Goal: Task Accomplishment & Management: Manage account settings

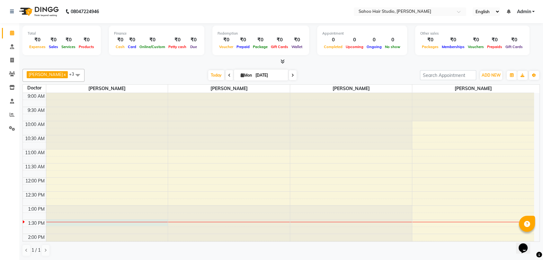
click at [56, 93] on div at bounding box center [107, 93] width 122 height 0
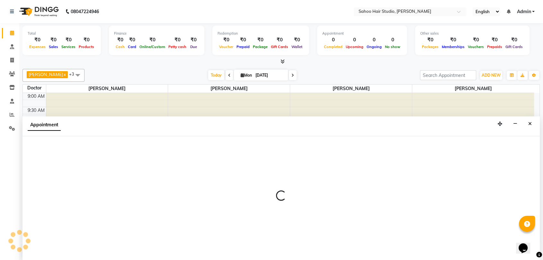
scroll to position [0, 0]
select select "82639"
select select "tentative"
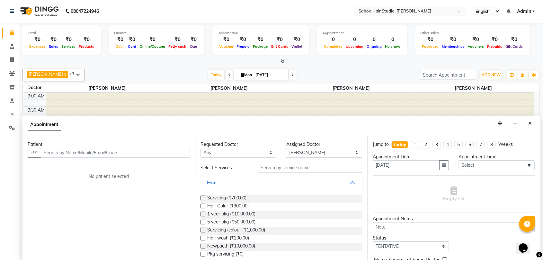
click at [80, 150] on input "text" at bounding box center [115, 153] width 149 height 10
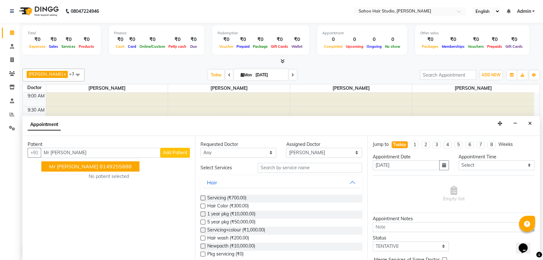
click at [83, 169] on span "Mr [PERSON_NAME]" at bounding box center [73, 166] width 49 height 6
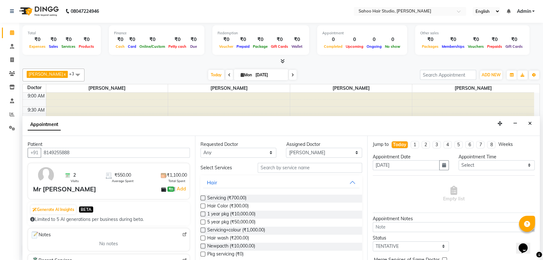
scroll to position [8, 0]
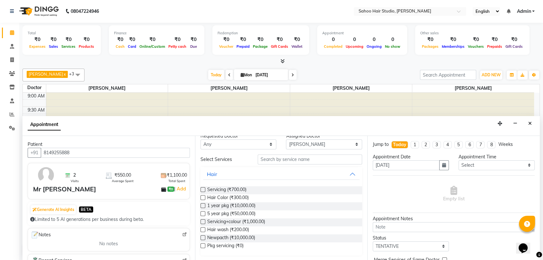
type input "8149255888"
click at [201, 189] on label at bounding box center [202, 189] width 5 height 5
click at [201, 189] on input "checkbox" at bounding box center [202, 190] width 4 height 4
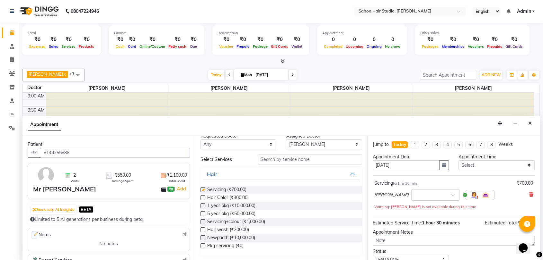
checkbox input "false"
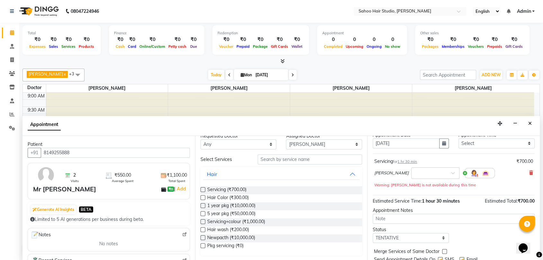
scroll to position [44, 0]
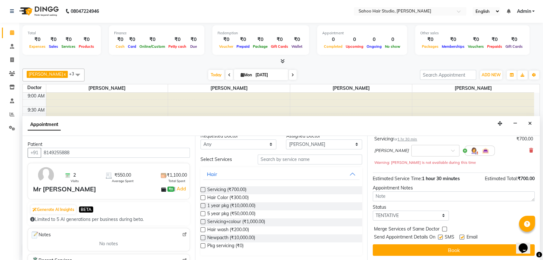
click at [440, 236] on label at bounding box center [440, 237] width 5 height 5
click at [440, 236] on input "checkbox" at bounding box center [440, 238] width 4 height 4
checkbox input "false"
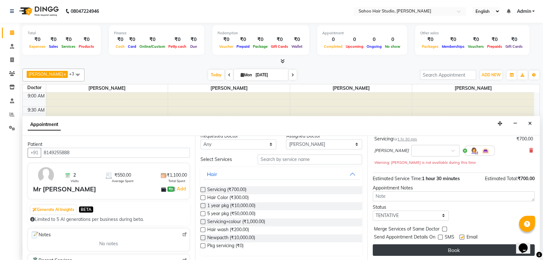
click at [443, 249] on button "Book" at bounding box center [453, 251] width 162 height 12
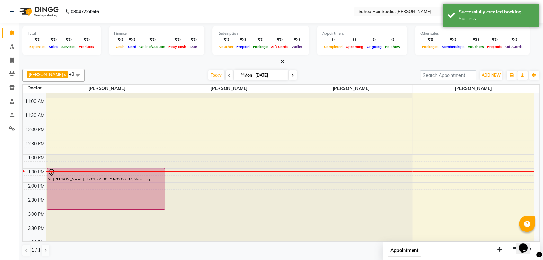
scroll to position [71, 0]
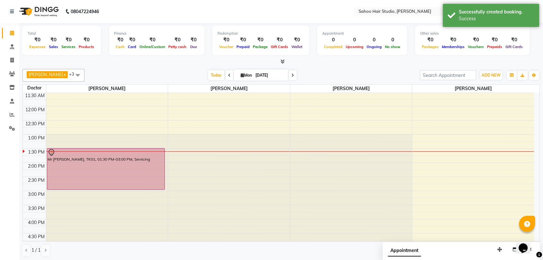
click at [280, 61] on icon at bounding box center [282, 61] width 4 height 5
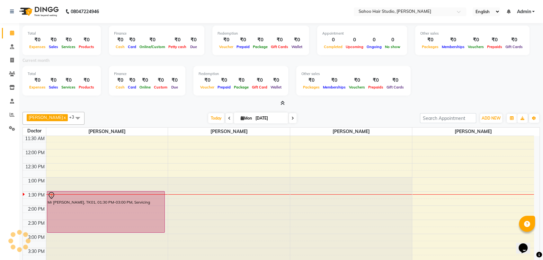
click at [282, 104] on icon at bounding box center [282, 103] width 4 height 5
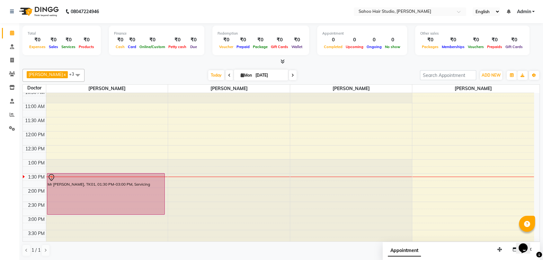
scroll to position [36, 0]
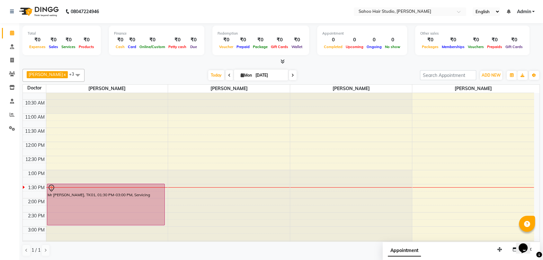
click at [63, 74] on link "x" at bounding box center [64, 74] width 3 height 5
checkbox input "false"
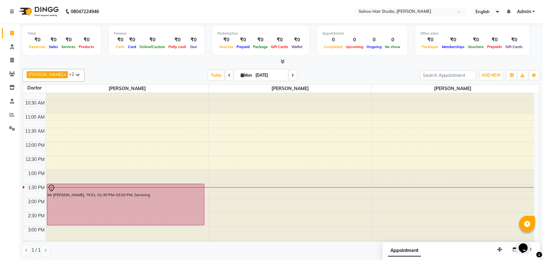
click at [72, 75] on span at bounding box center [77, 75] width 13 height 12
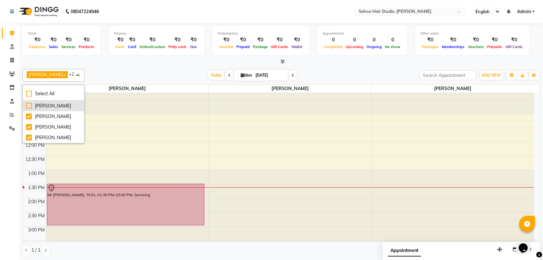
click at [30, 104] on div "[PERSON_NAME]" at bounding box center [53, 106] width 55 height 7
checkbox input "true"
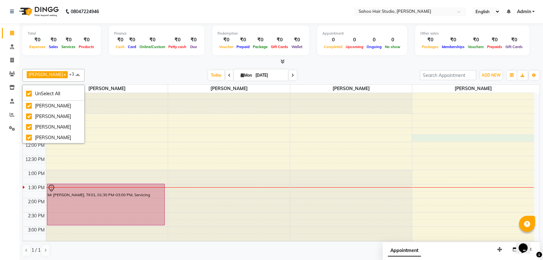
click at [414, 138] on div "9:00 AM 9:30 AM 10:00 AM 10:30 AM 11:00 AM 11:30 AM 12:00 PM 12:30 PM 1:00 PM 1…" at bounding box center [278, 226] width 511 height 339
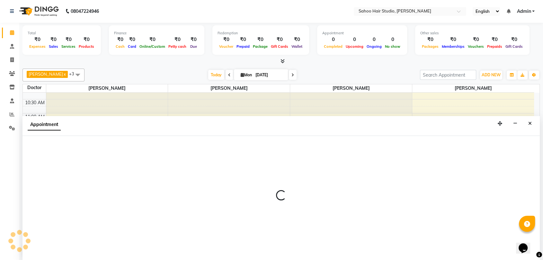
scroll to position [0, 0]
select select "84285"
select select "tentative"
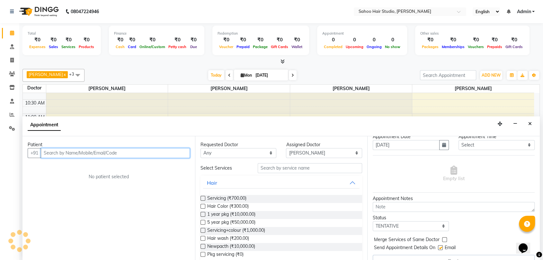
scroll to position [31, 0]
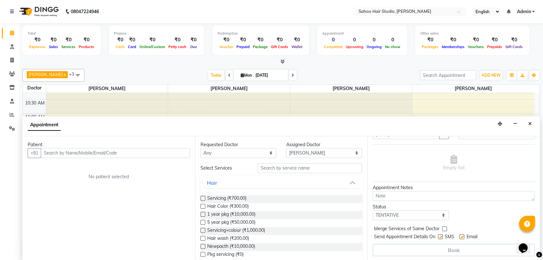
click at [127, 124] on div "Appointment" at bounding box center [280, 127] width 517 height 20
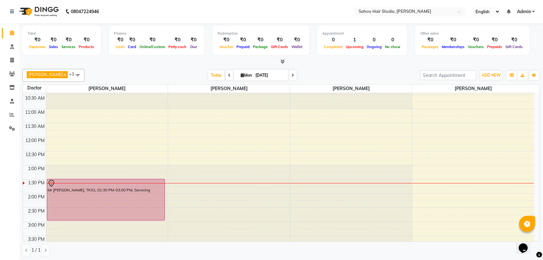
scroll to position [107, 0]
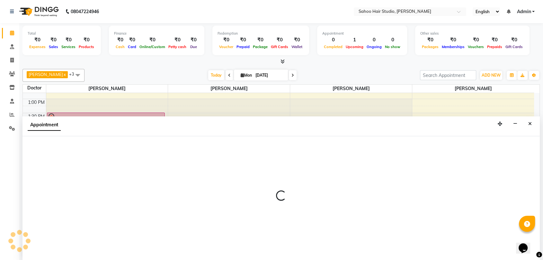
scroll to position [0, 0]
select select "82640"
select select "tentative"
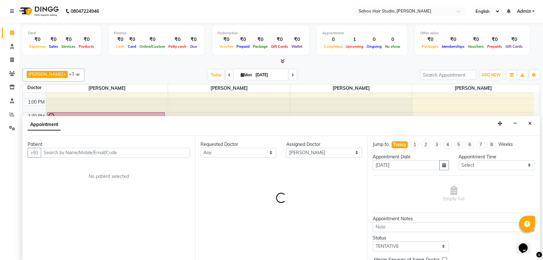
click at [106, 151] on input "text" at bounding box center [115, 153] width 149 height 10
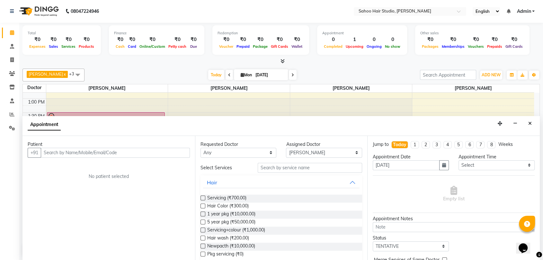
type input "m"
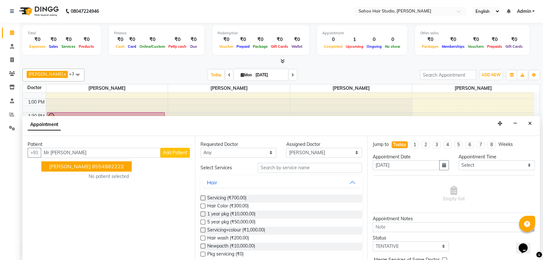
click at [109, 169] on ngb-highlight "8554982222" at bounding box center [108, 166] width 32 height 6
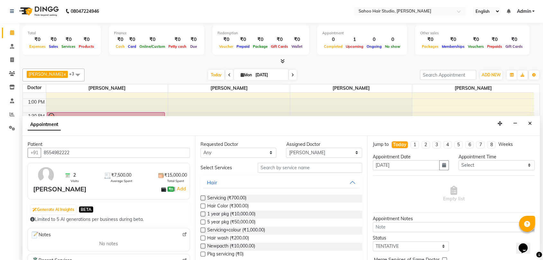
type input "8554982222"
click at [201, 196] on label at bounding box center [202, 198] width 5 height 5
click at [201, 197] on input "checkbox" at bounding box center [202, 199] width 4 height 4
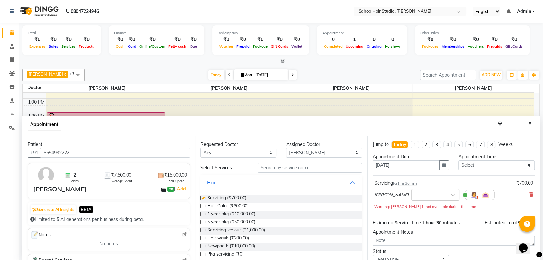
checkbox input "false"
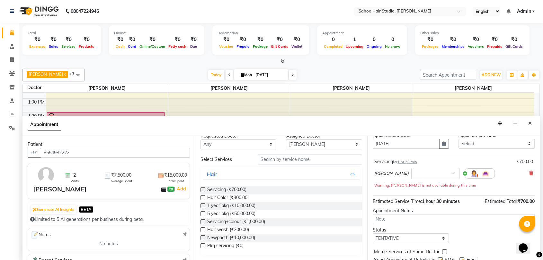
scroll to position [44, 0]
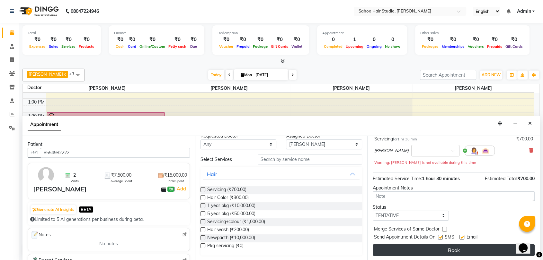
click at [444, 249] on button "Book" at bounding box center [453, 251] width 162 height 12
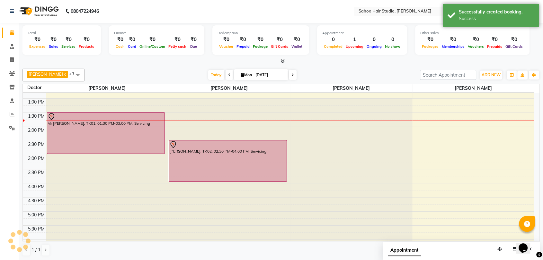
scroll to position [0, 0]
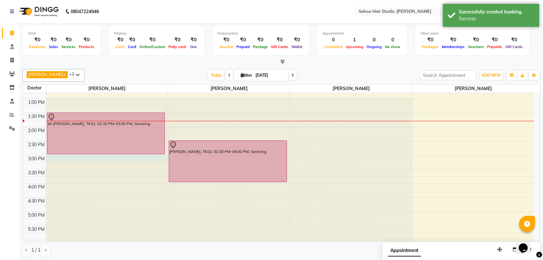
select select "82639"
select select "900"
select select "tentative"
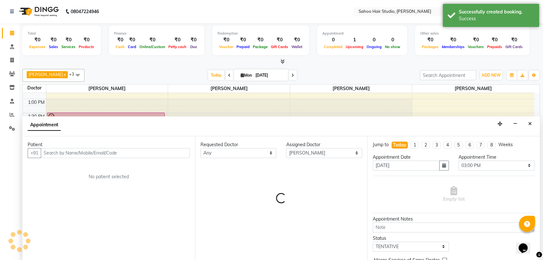
scroll to position [0, 0]
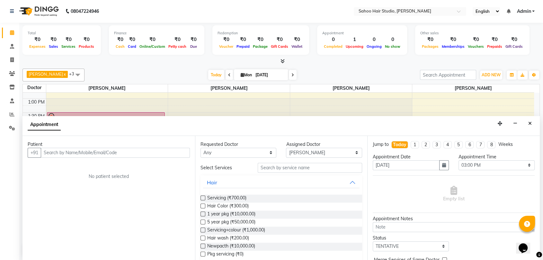
click at [80, 148] on input "text" at bounding box center [115, 153] width 149 height 10
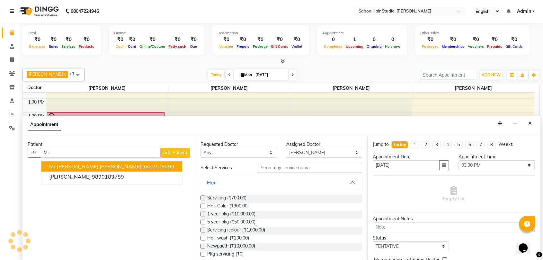
type input "M"
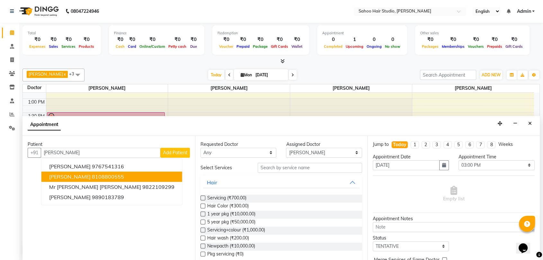
click at [92, 175] on ngb-highlight "8108800555" at bounding box center [108, 177] width 32 height 6
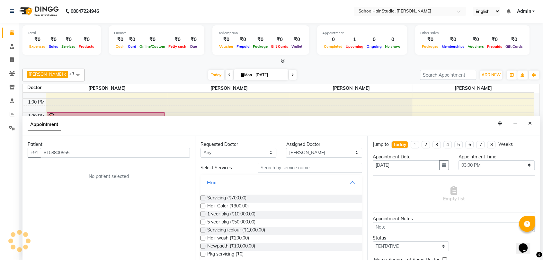
type input "8108800555"
click at [203, 197] on label at bounding box center [202, 198] width 5 height 5
click at [203, 197] on input "checkbox" at bounding box center [202, 199] width 4 height 4
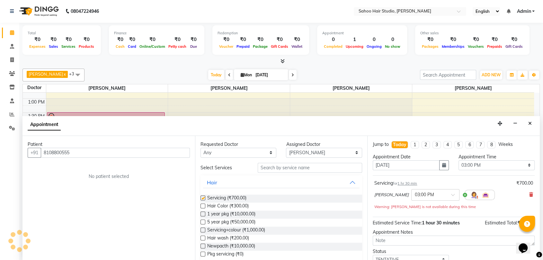
checkbox input "false"
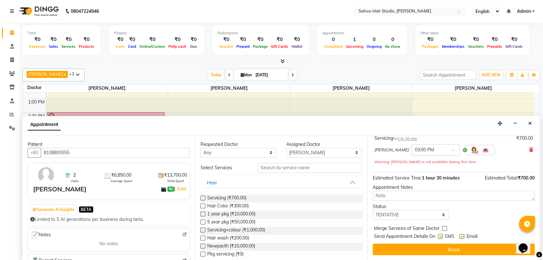
scroll to position [45, 0]
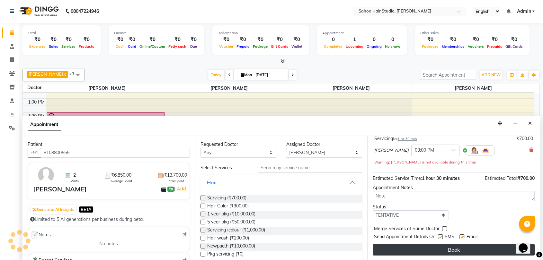
click at [434, 247] on button "Book" at bounding box center [453, 250] width 162 height 12
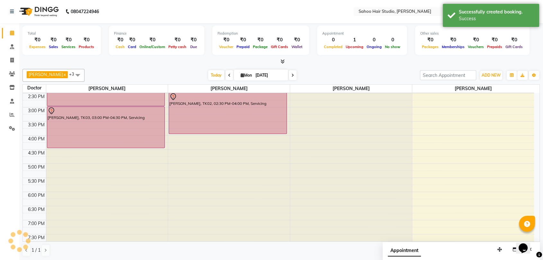
scroll to position [143, 0]
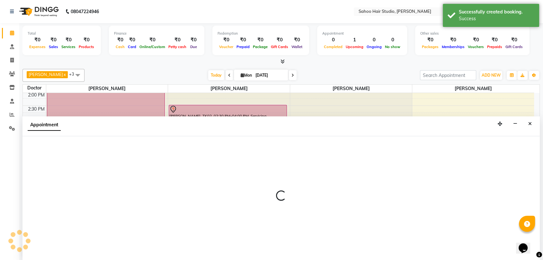
scroll to position [0, 0]
select select "82640"
select select "tentative"
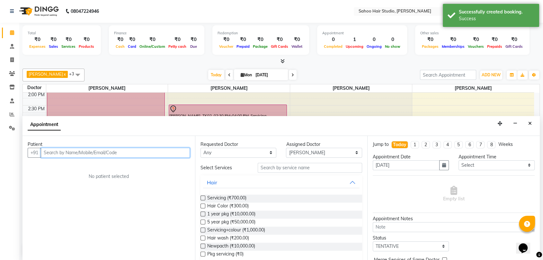
click at [135, 152] on input "text" at bounding box center [115, 153] width 149 height 10
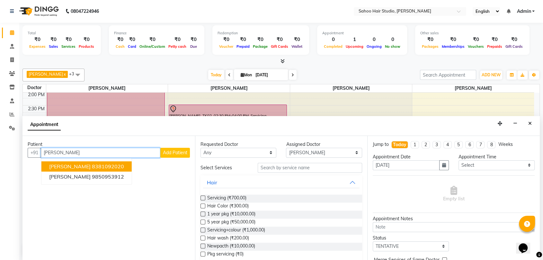
click at [132, 183] on ngb-typeahead-window "[PERSON_NAME] 8381092020 [PERSON_NAME] 9850953912" at bounding box center [86, 172] width 91 height 26
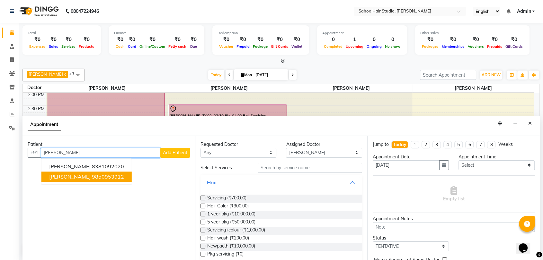
click at [120, 176] on ngb-highlight "9850953912" at bounding box center [108, 177] width 32 height 6
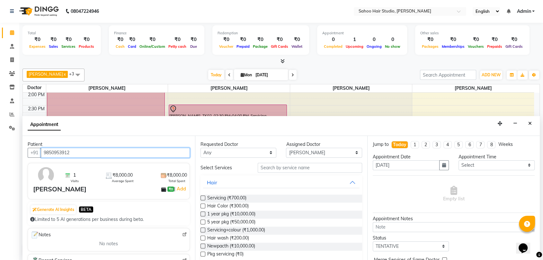
type input "9850953912"
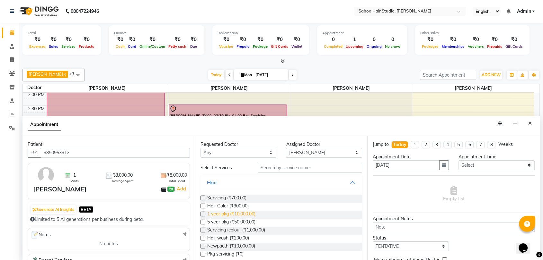
drag, startPoint x: 203, startPoint y: 196, endPoint x: 254, endPoint y: 210, distance: 53.4
click at [204, 197] on label at bounding box center [202, 198] width 5 height 5
click at [204, 197] on input "checkbox" at bounding box center [202, 199] width 4 height 4
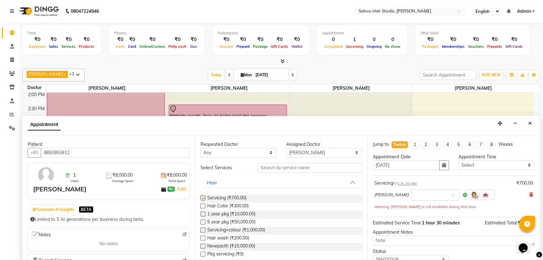
checkbox input "false"
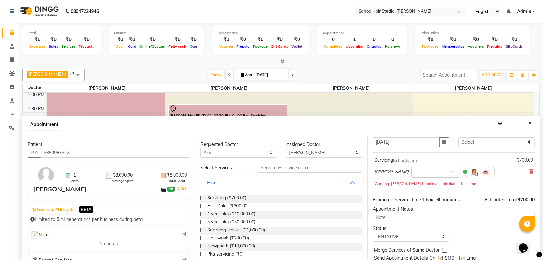
scroll to position [44, 0]
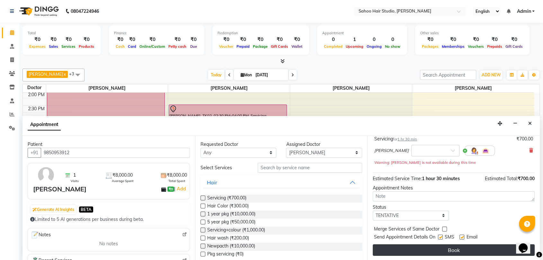
click at [459, 248] on button "Book" at bounding box center [453, 251] width 162 height 12
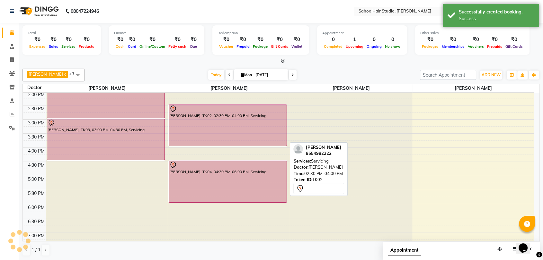
scroll to position [0, 0]
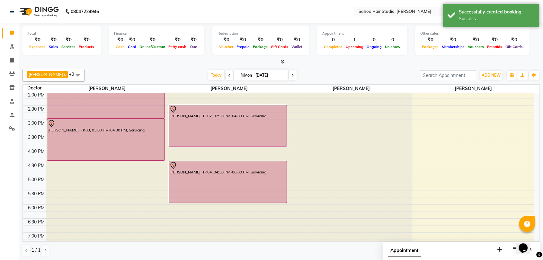
click at [291, 74] on icon at bounding box center [292, 76] width 3 height 4
type input "02-09-2025"
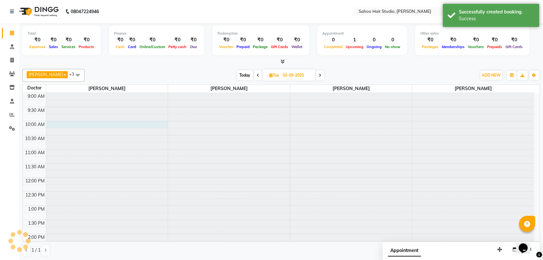
click at [61, 93] on div at bounding box center [107, 93] width 122 height 0
select select "82639"
select select "600"
select select "tentative"
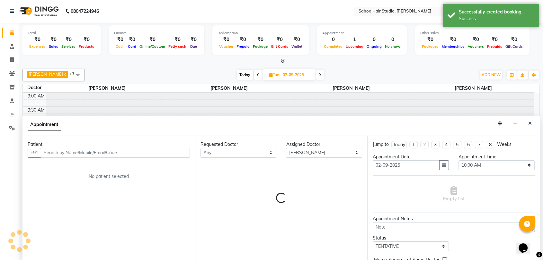
scroll to position [113, 0]
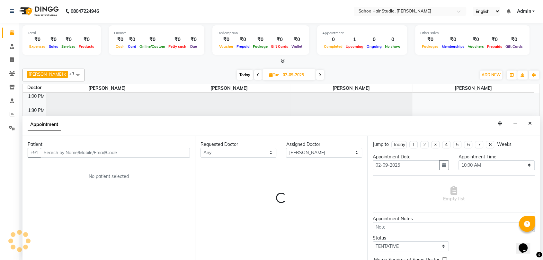
click at [73, 152] on input "text" at bounding box center [115, 153] width 149 height 10
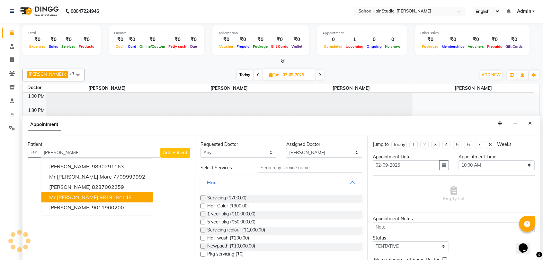
click at [100, 197] on ngb-highlight "9819184148" at bounding box center [116, 197] width 32 height 6
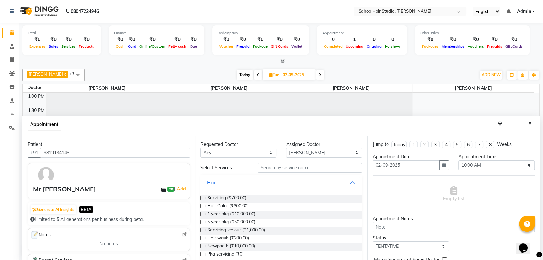
type input "9819184148"
click at [202, 196] on label at bounding box center [202, 198] width 5 height 5
click at [202, 197] on input "checkbox" at bounding box center [202, 199] width 4 height 4
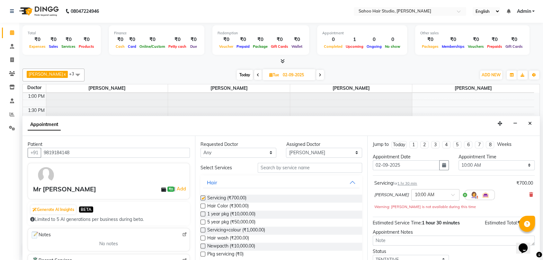
checkbox input "false"
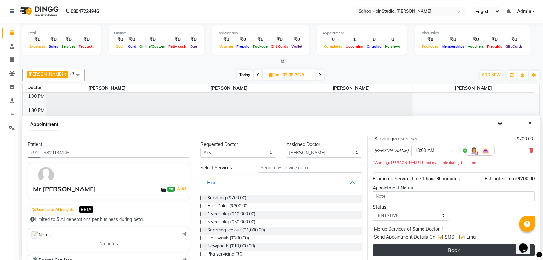
click at [447, 249] on button "Book" at bounding box center [453, 251] width 162 height 12
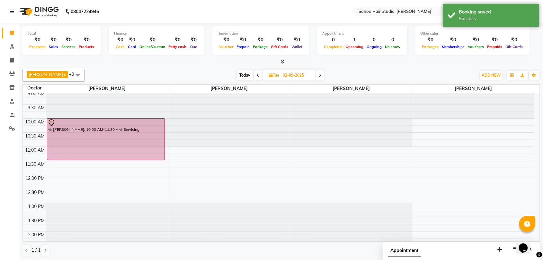
scroll to position [0, 0]
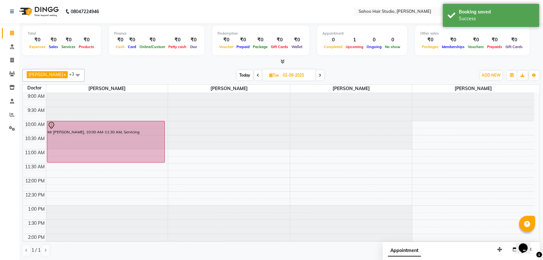
click at [240, 75] on span "Today" at bounding box center [245, 75] width 16 height 10
type input "[DATE]"
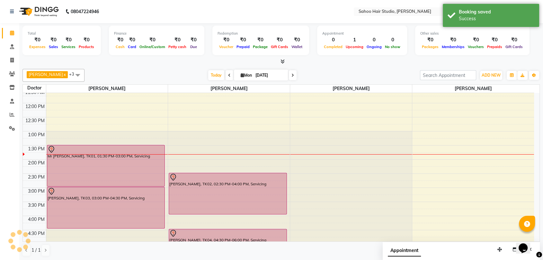
scroll to position [5, 0]
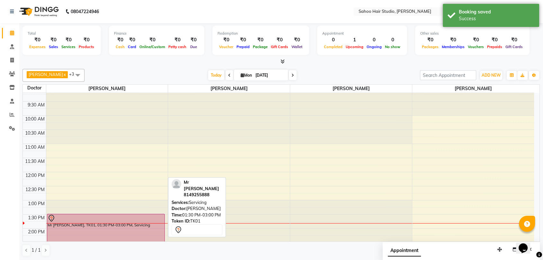
click at [111, 231] on div "Mr [PERSON_NAME], TK01, 01:30 PM-03:00 PM, Servicing" at bounding box center [105, 234] width 117 height 41
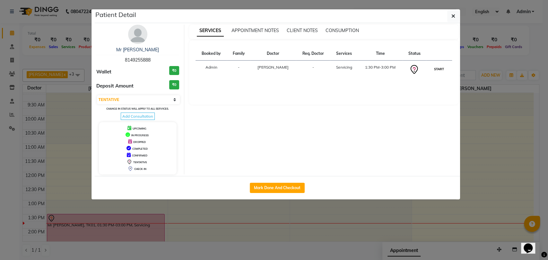
click at [436, 70] on button "START" at bounding box center [438, 69] width 13 height 8
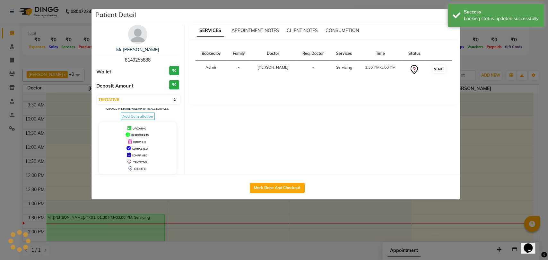
select select "1"
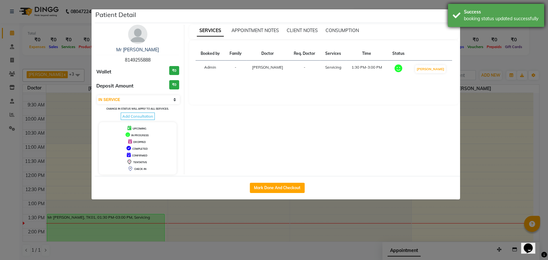
click at [457, 20] on div "Success booking status updated successfully" at bounding box center [496, 15] width 96 height 23
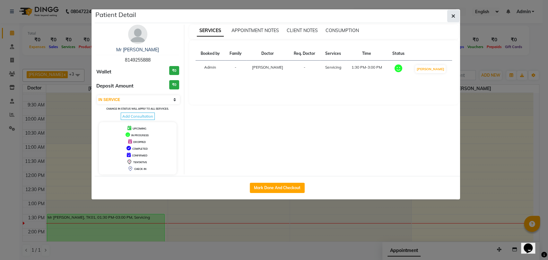
click at [452, 13] on icon "button" at bounding box center [453, 15] width 4 height 5
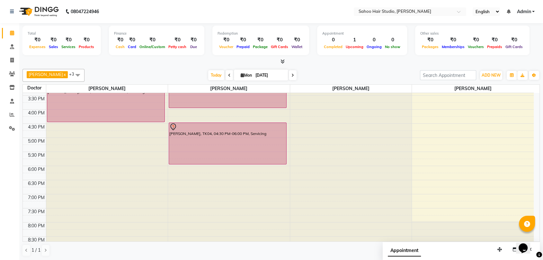
scroll to position [184, 0]
